Goal: Check status: Check status

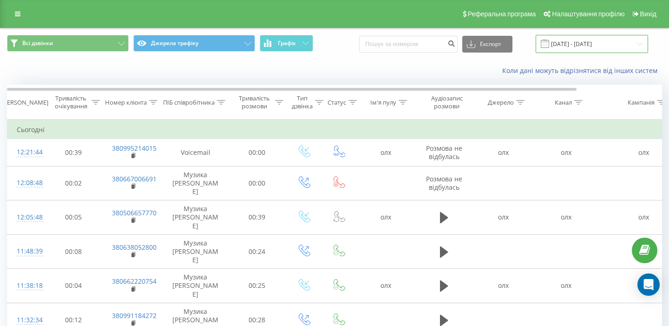
click at [595, 40] on input "22.09.2025 - 22.09.2025" at bounding box center [592, 44] width 112 height 18
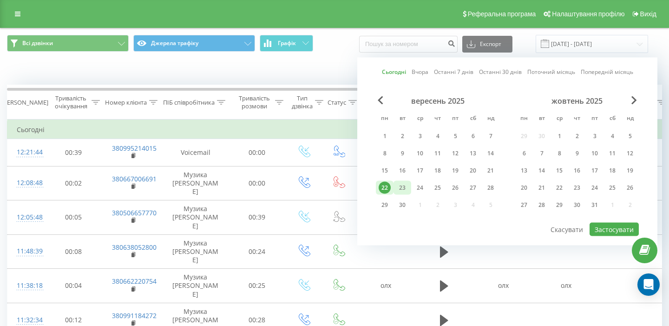
click at [405, 185] on div "23" at bounding box center [402, 188] width 12 height 12
click at [620, 228] on button "Застосувати" at bounding box center [614, 229] width 49 height 13
type input "[DATE] - [DATE]"
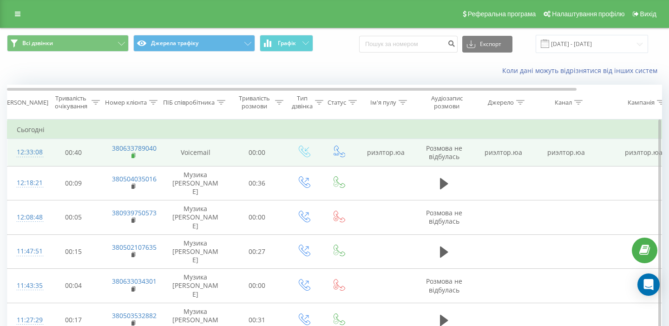
click at [135, 155] on icon at bounding box center [134, 155] width 5 height 7
click at [132, 156] on rect at bounding box center [133, 156] width 3 height 4
